Goal: Information Seeking & Learning: Learn about a topic

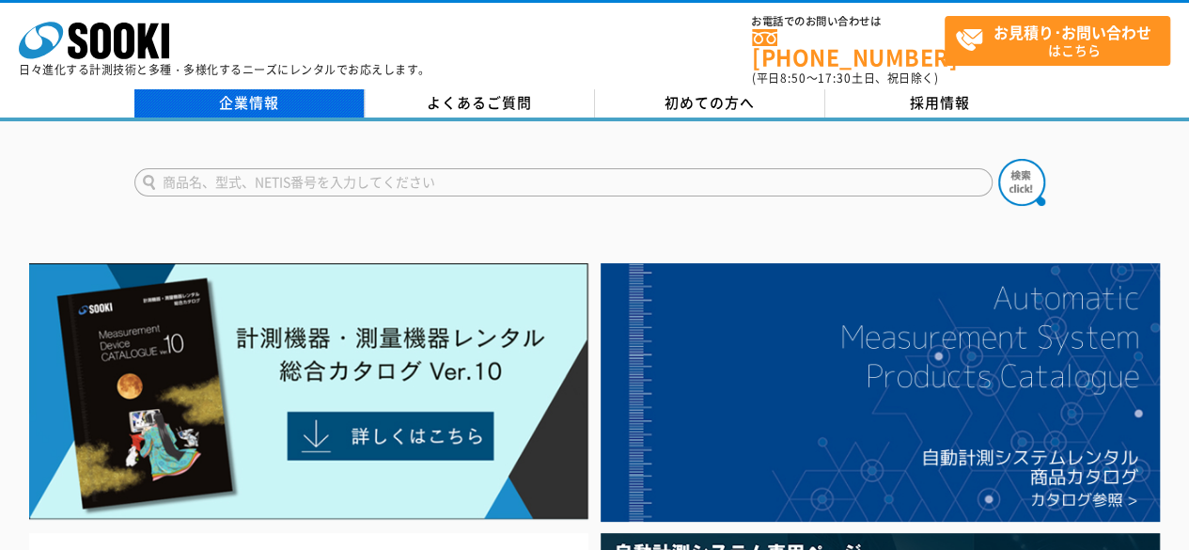
click at [254, 89] on link "企業情報" at bounding box center [249, 103] width 230 height 28
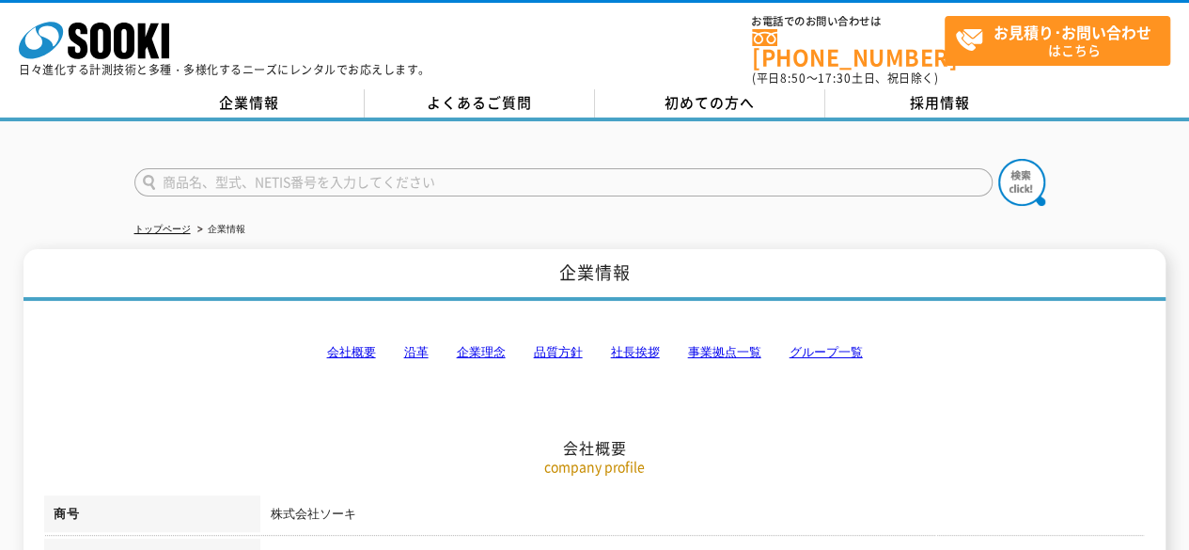
click at [821, 345] on link "グループ一覧" at bounding box center [824, 352] width 73 height 14
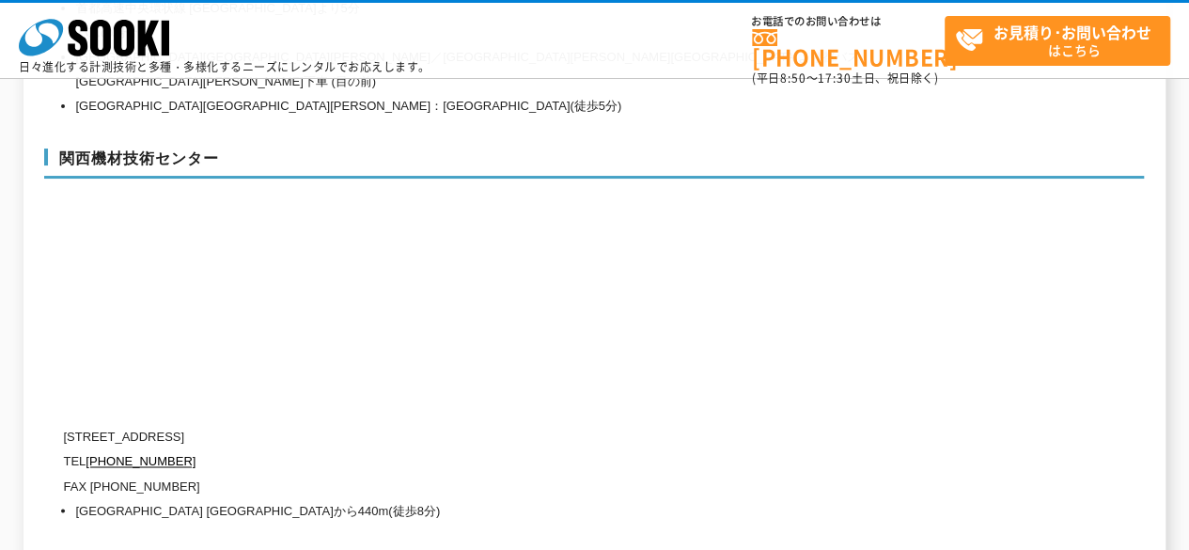
scroll to position [8746, 0]
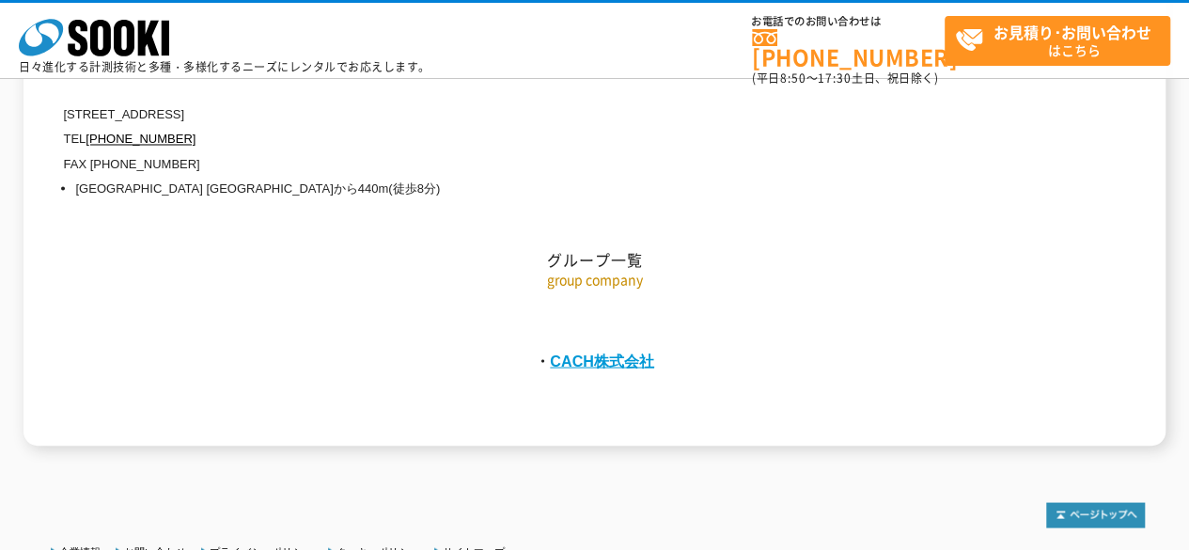
click at [628, 351] on link "CACH株式会社" at bounding box center [602, 359] width 104 height 17
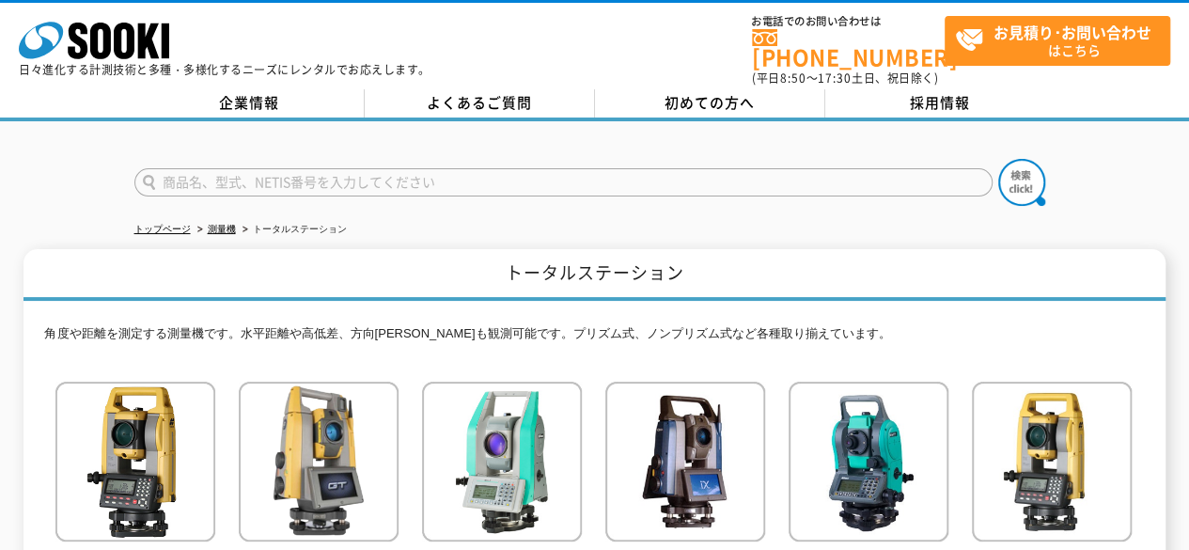
drag, startPoint x: 1184, startPoint y: 138, endPoint x: 1192, endPoint y: 169, distance: 31.9
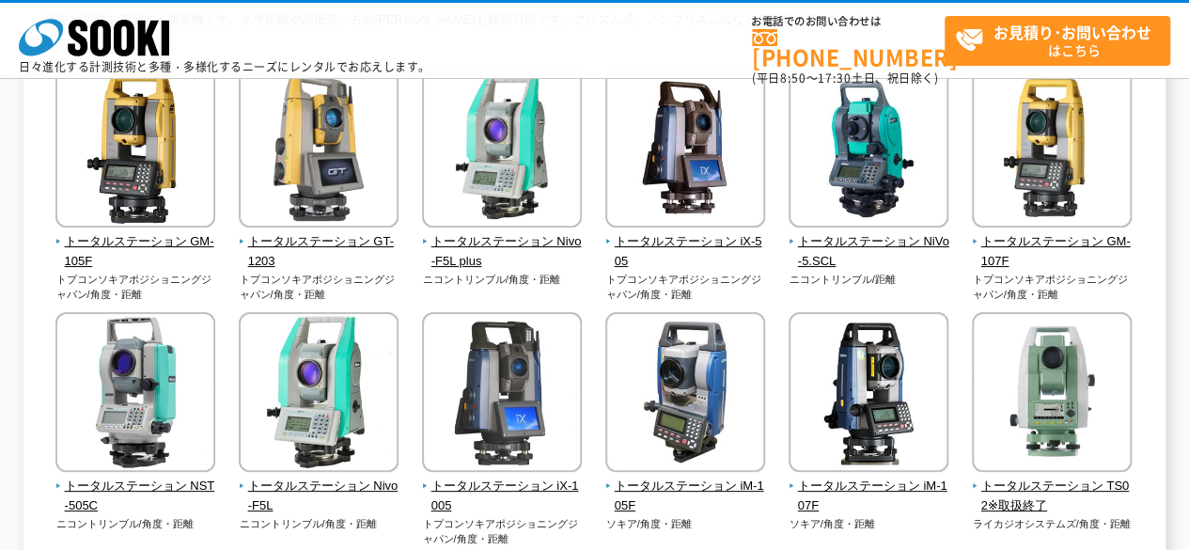
scroll to position [225, 0]
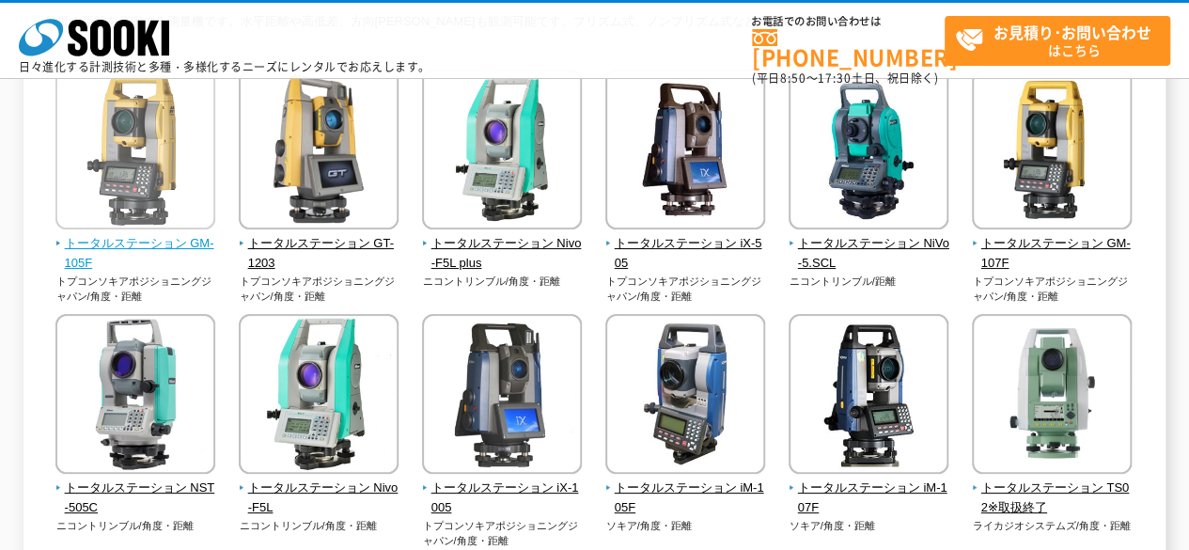
click at [113, 242] on span "トータルステーション GM-105F" at bounding box center [135, 253] width 161 height 39
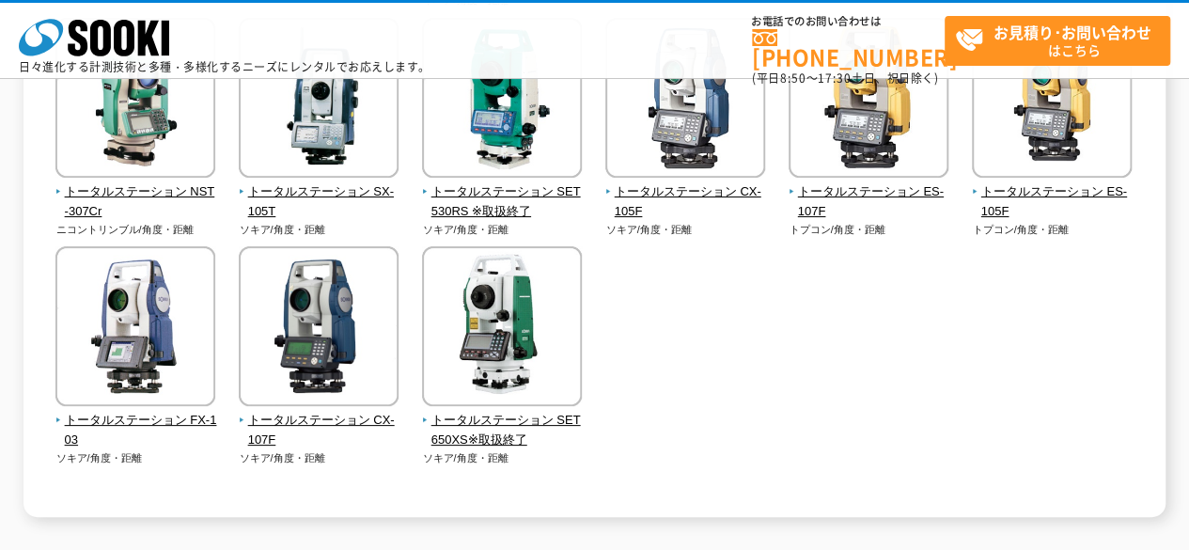
scroll to position [789, 0]
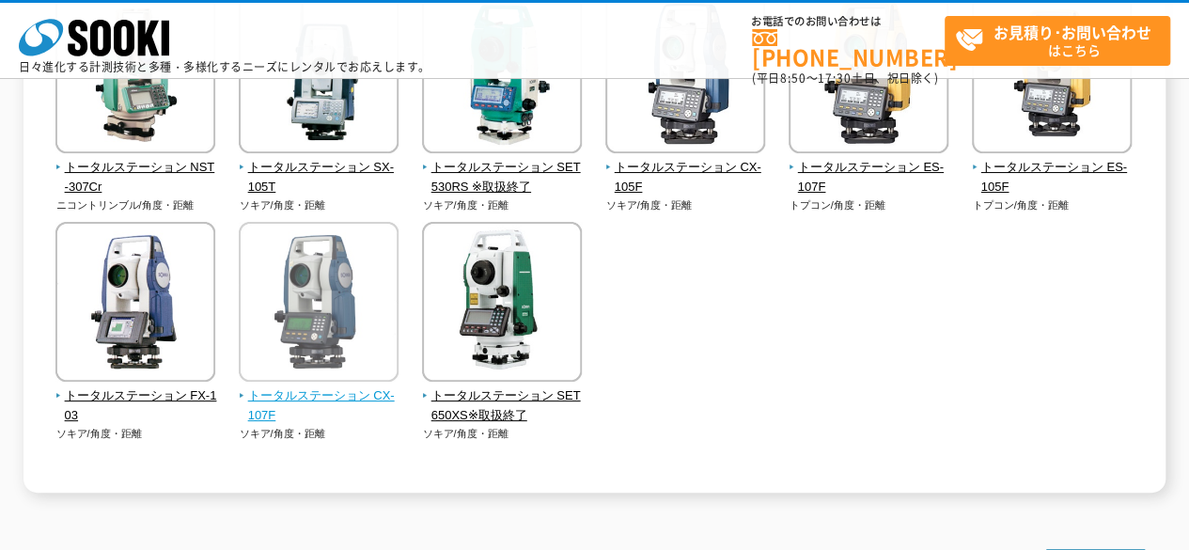
click at [335, 399] on span "トータルステーション CX-107F" at bounding box center [319, 405] width 161 height 39
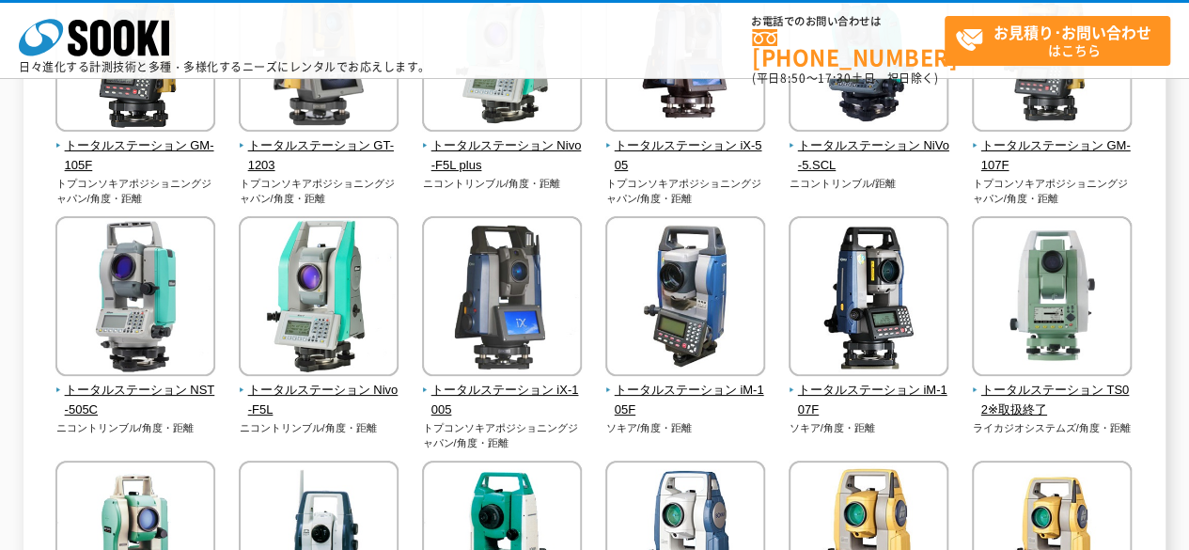
scroll to position [0, 0]
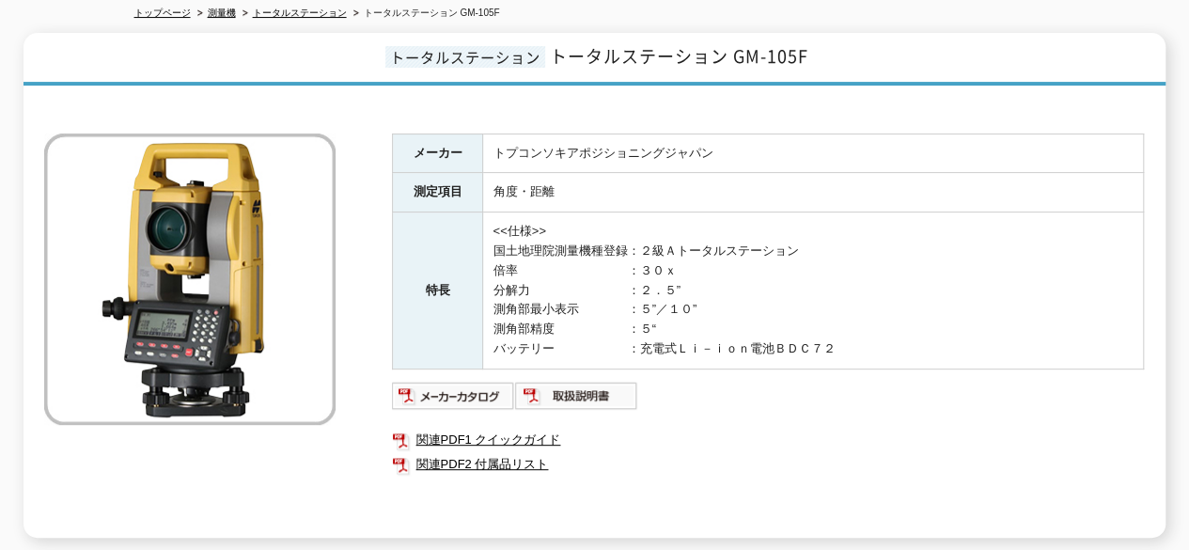
scroll to position [214, 0]
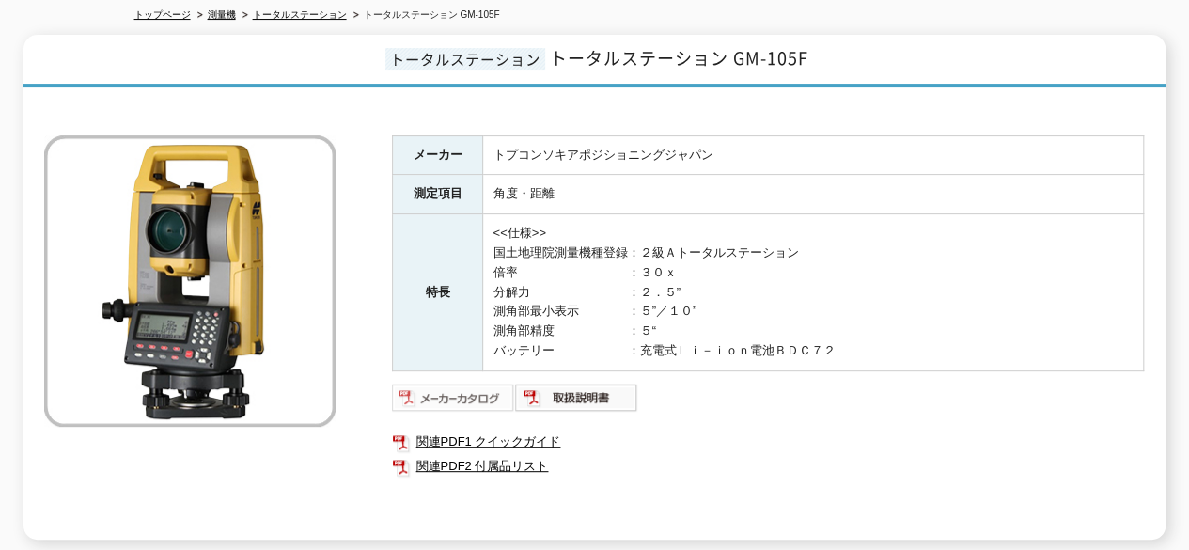
click at [486, 382] on img at bounding box center [453, 397] width 123 height 30
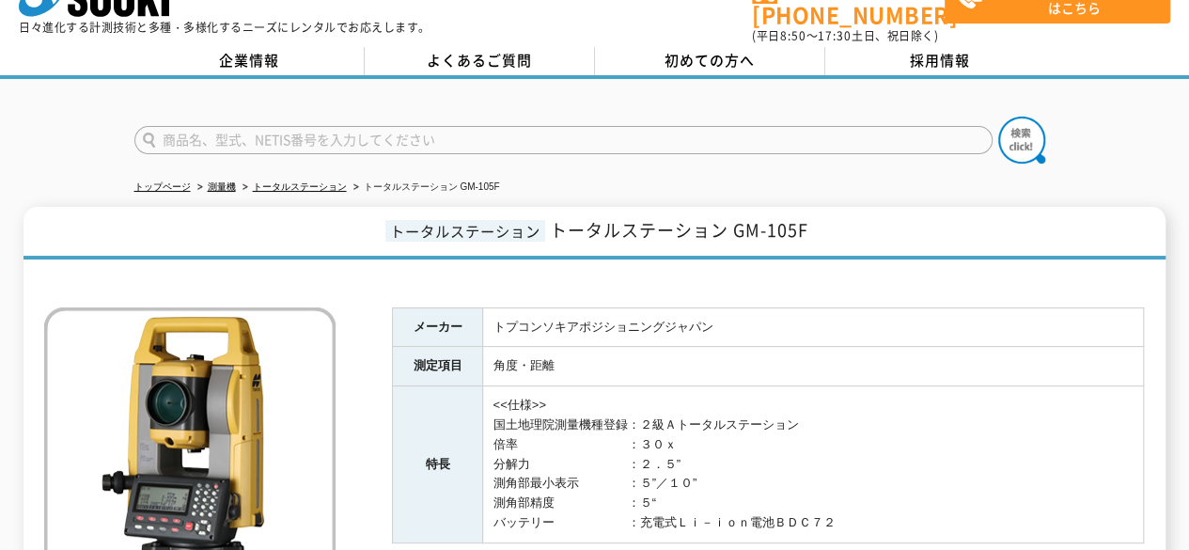
scroll to position [0, 0]
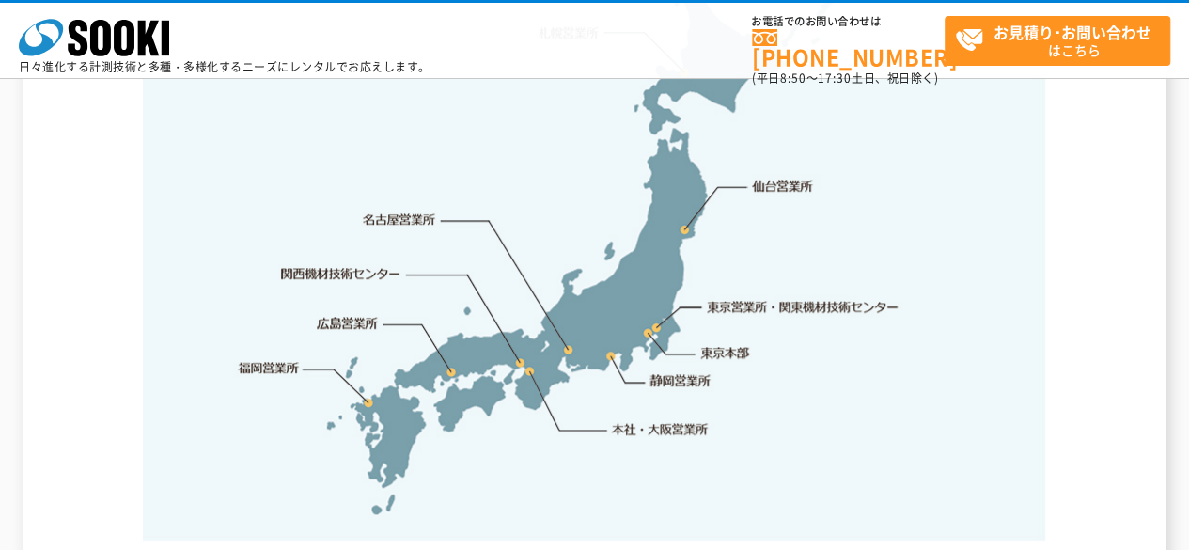
scroll to position [1056, 0]
